Goal: Find specific page/section: Find specific page/section

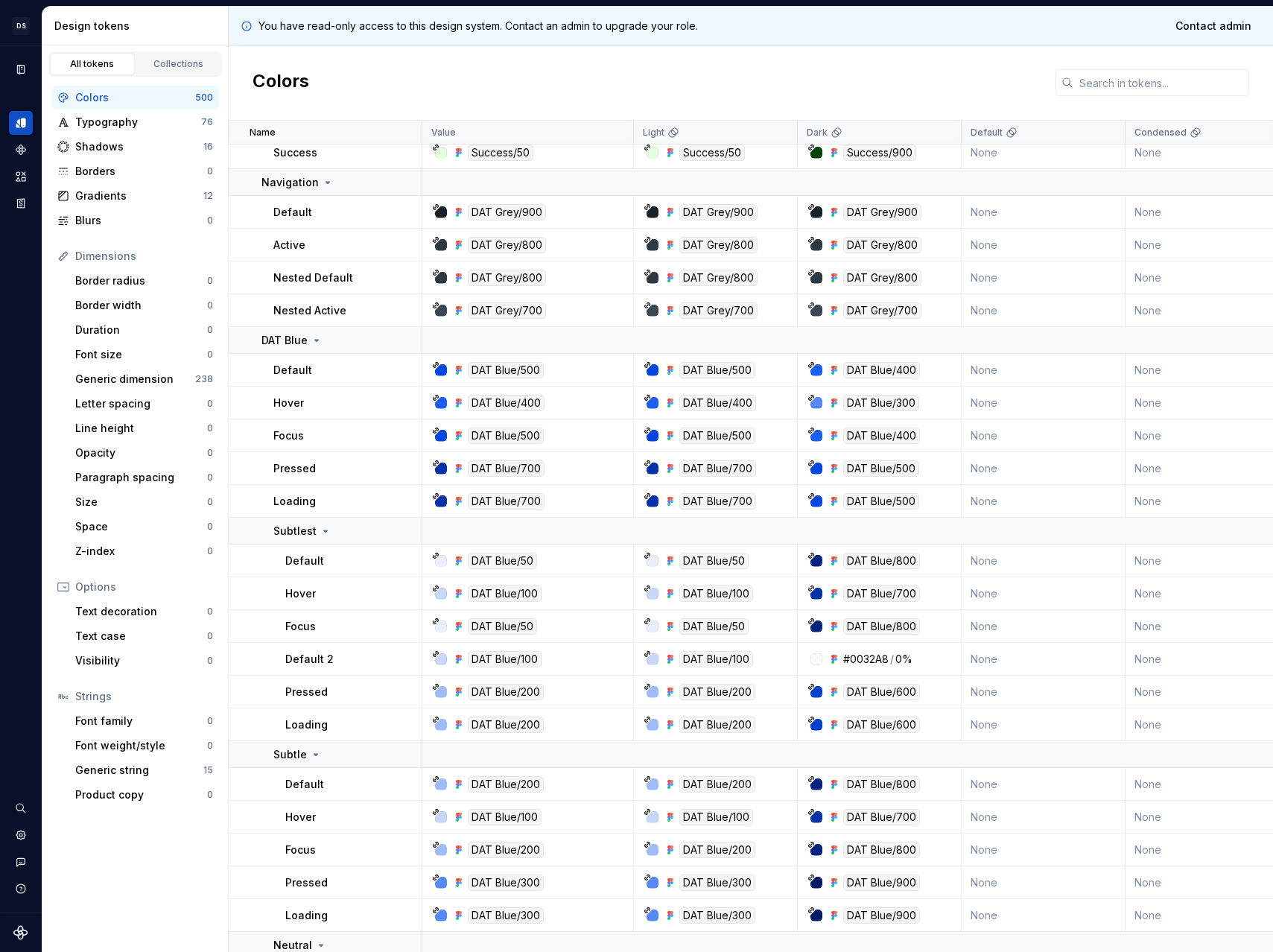
scroll to position [5206, 0]
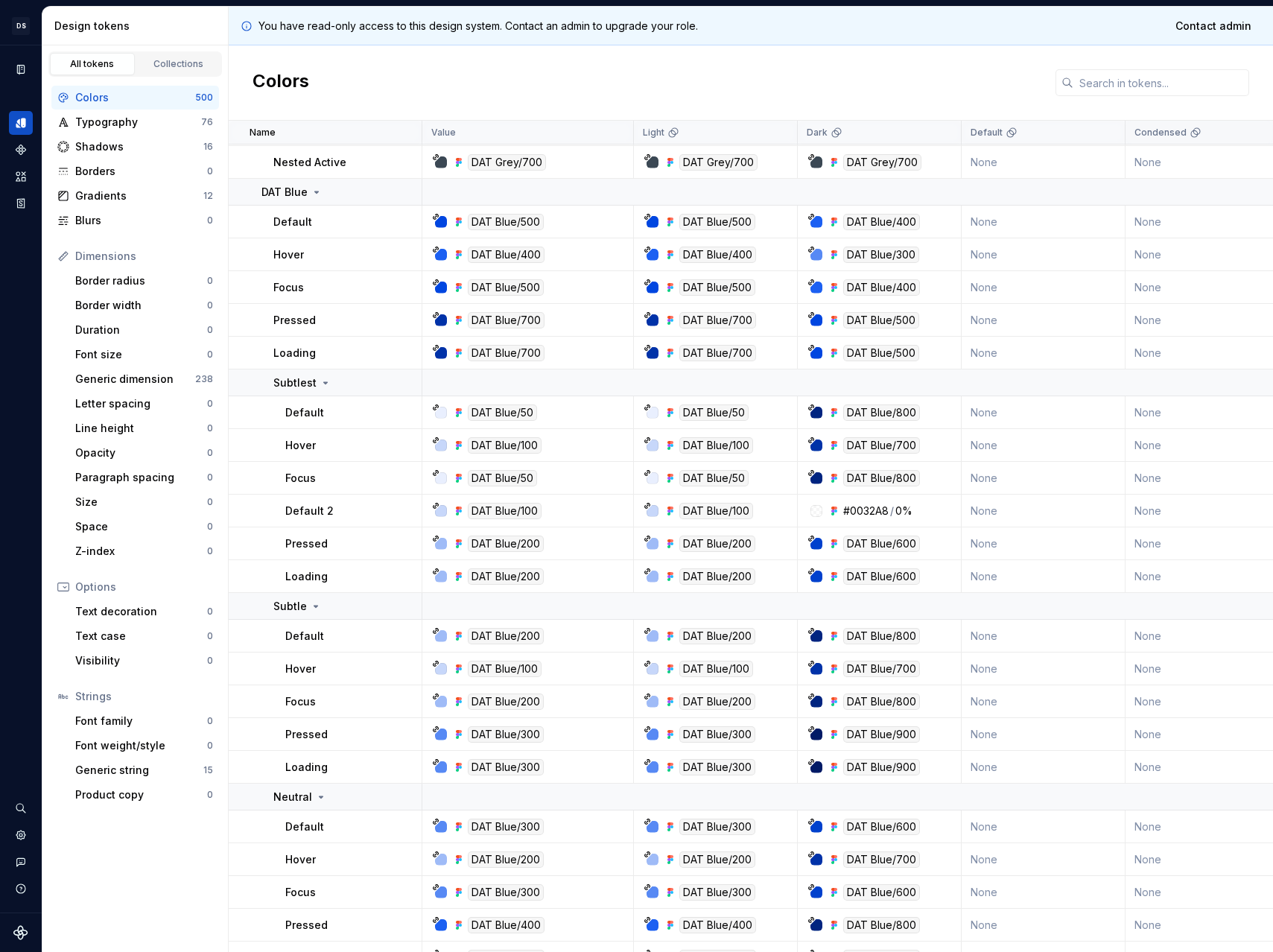
scroll to position [5251, 0]
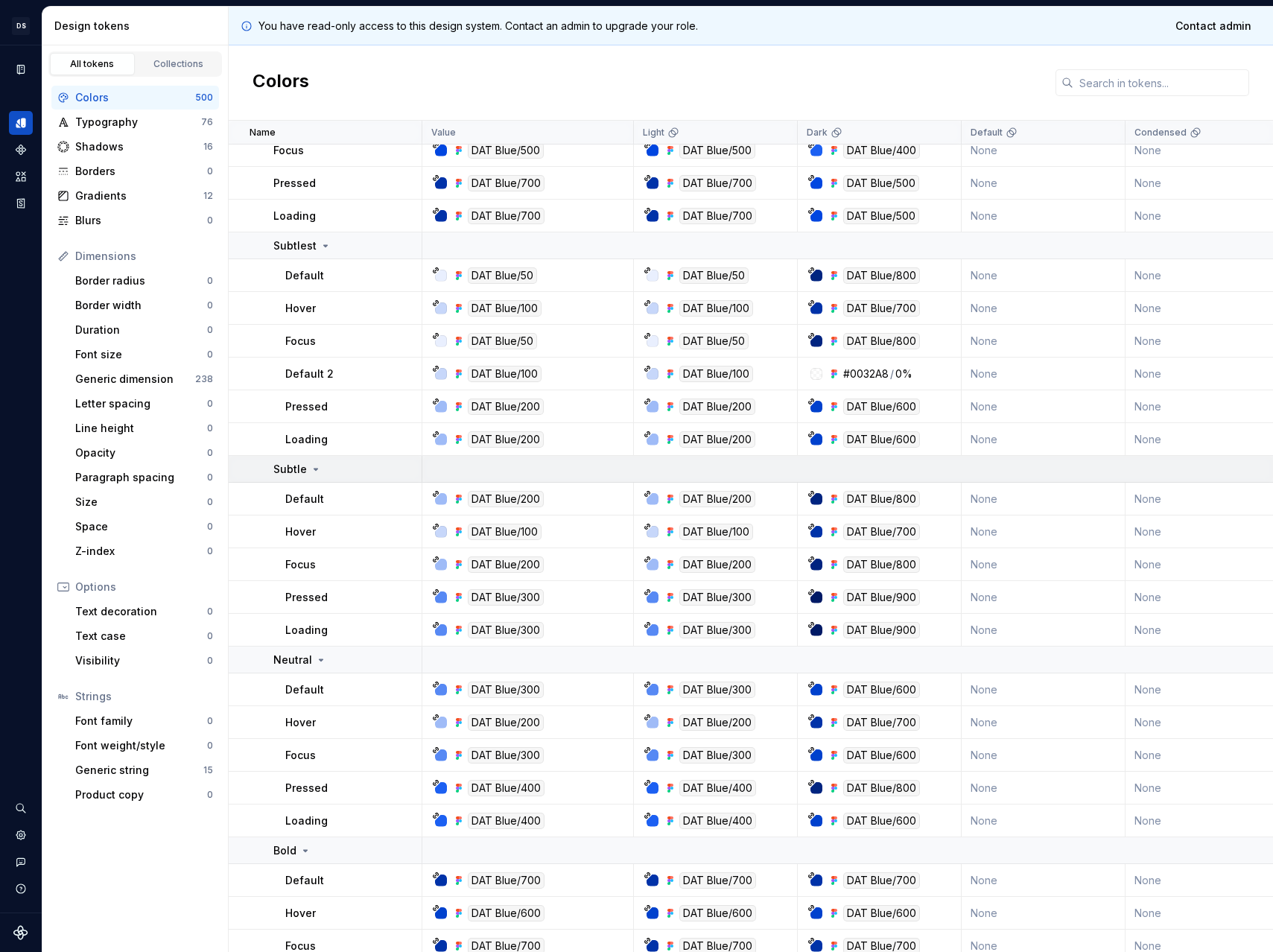
scroll to position [5332, 0]
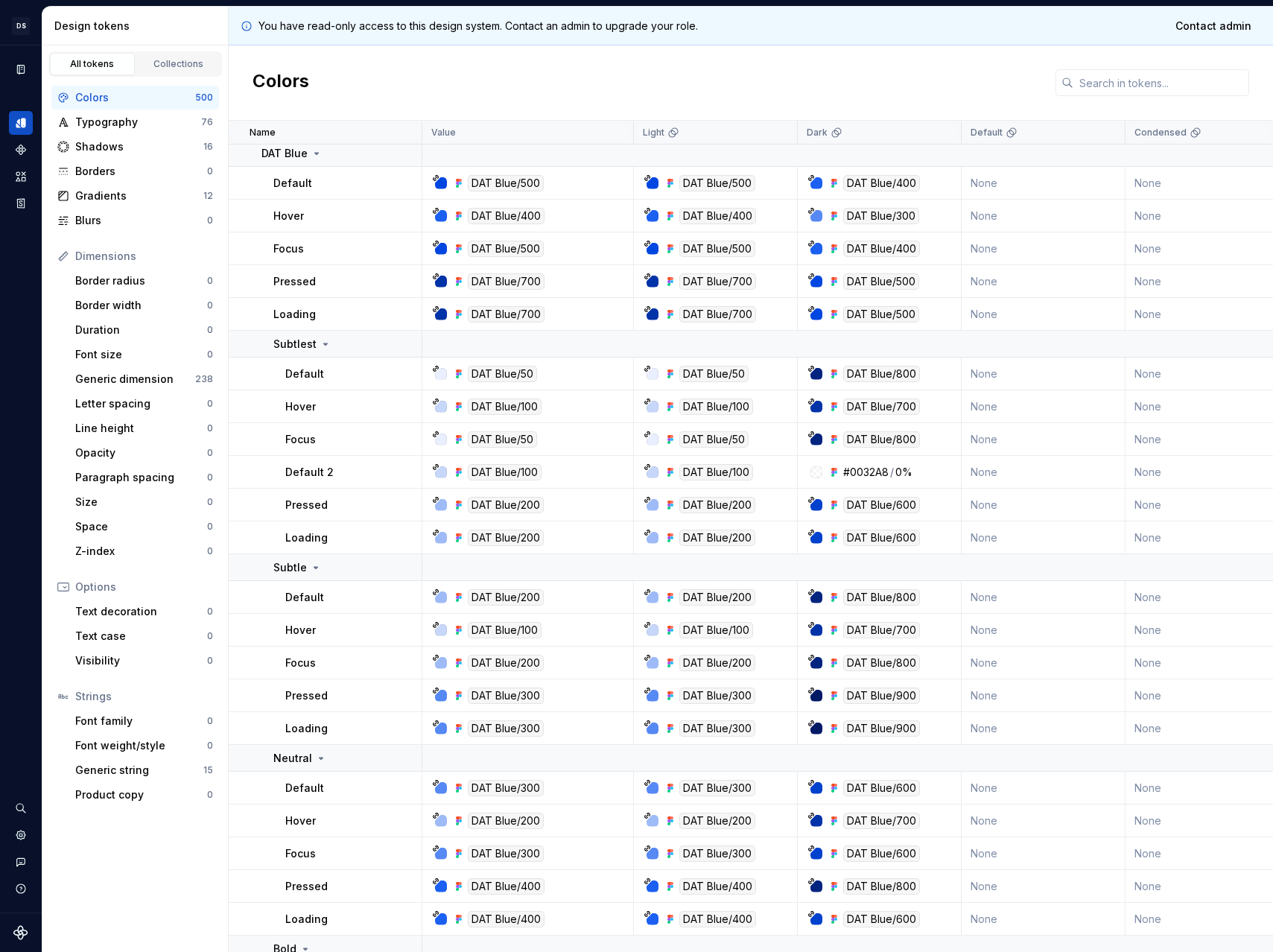
scroll to position [5290, 0]
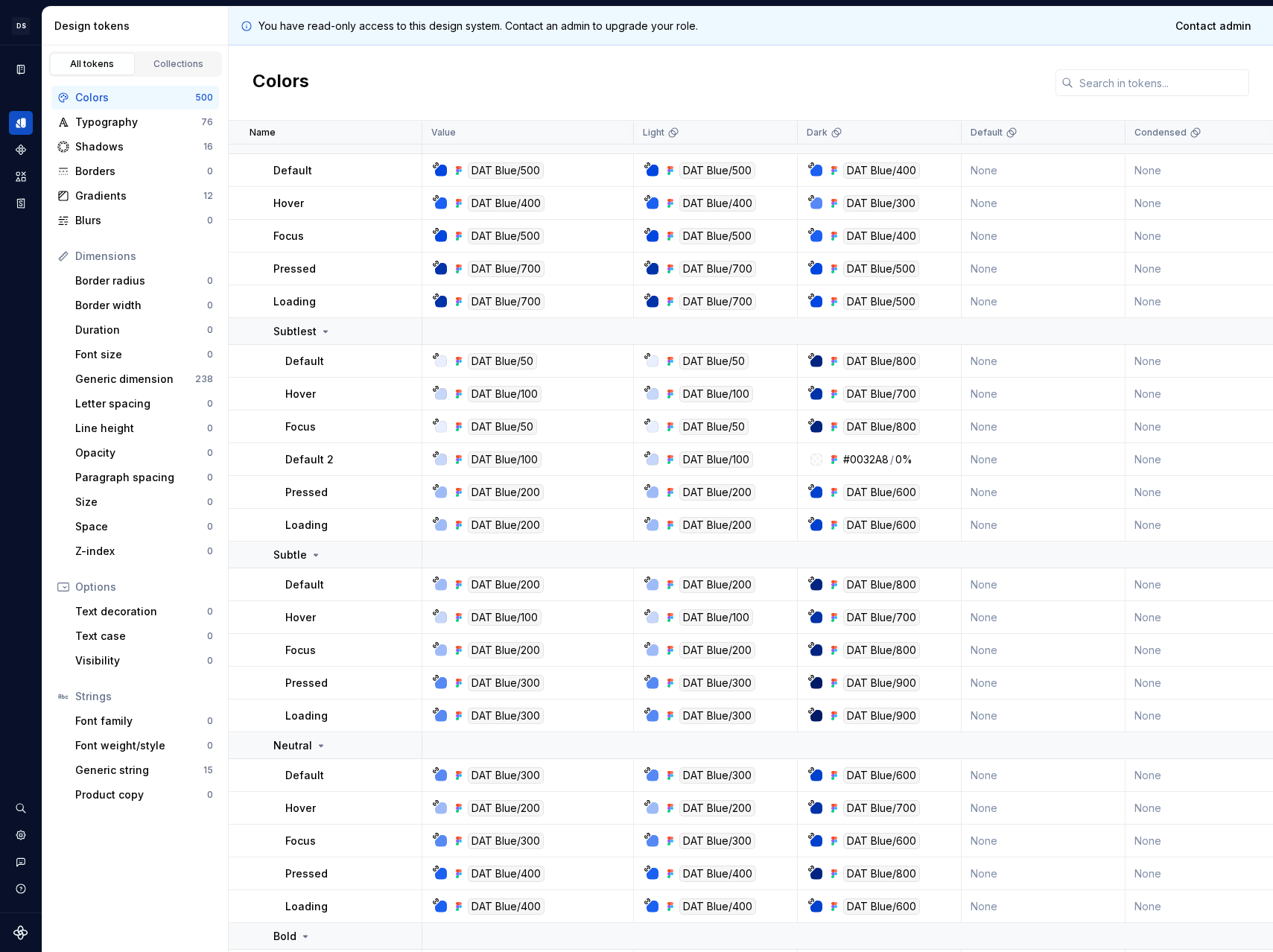
scroll to position [5303, 0]
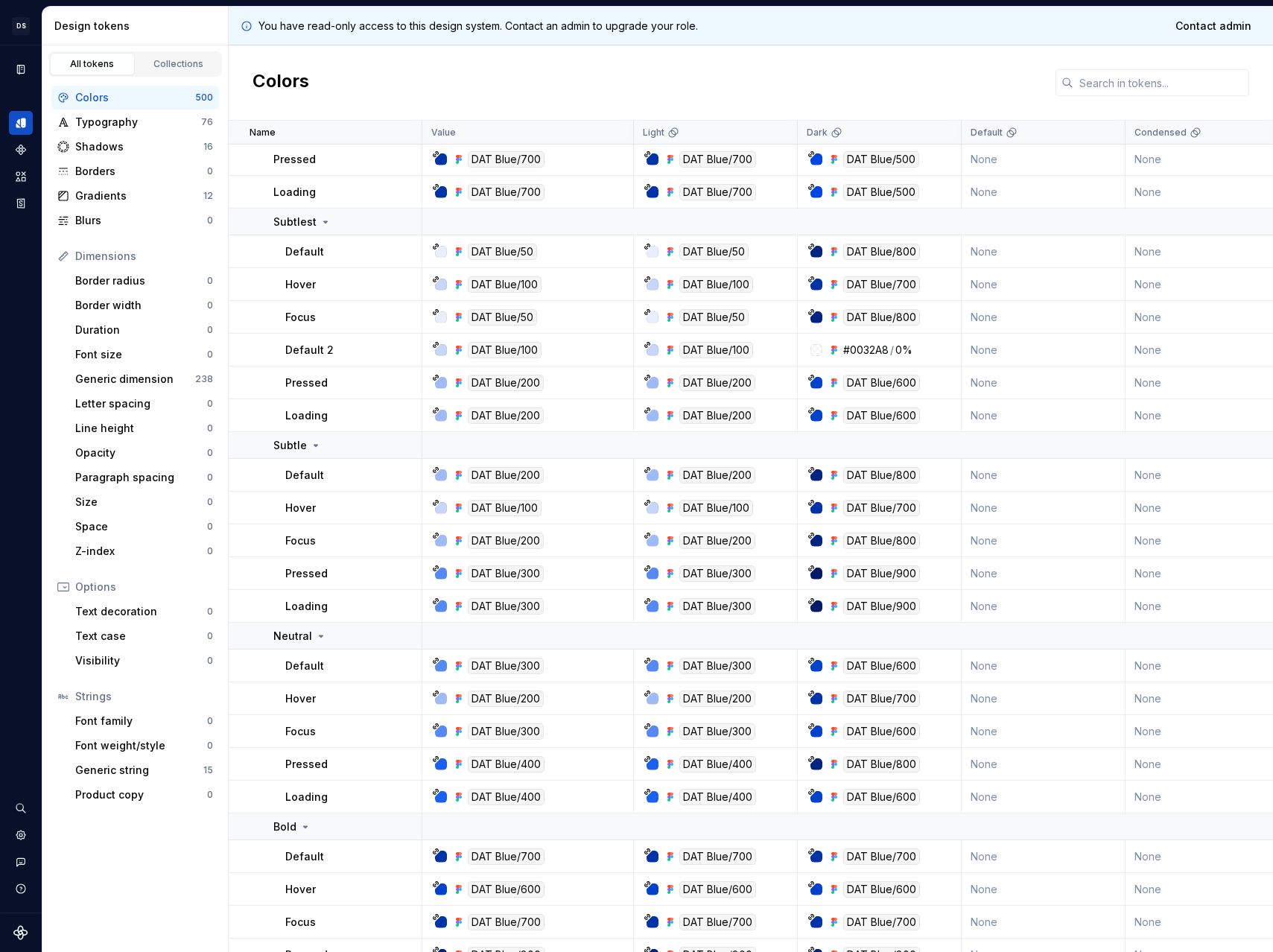
scroll to position [5441, 0]
